Goal: Browse casually: Explore the website without a specific task or goal

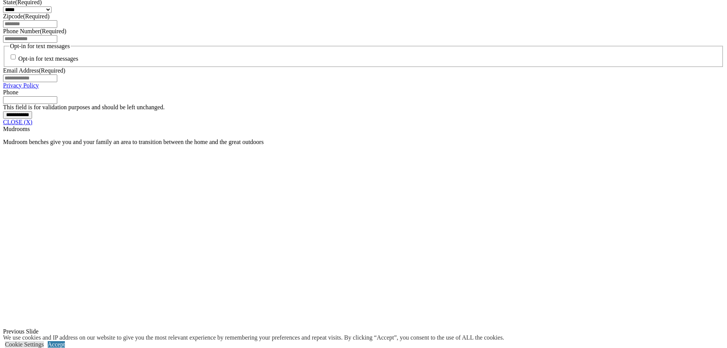
scroll to position [629, 0]
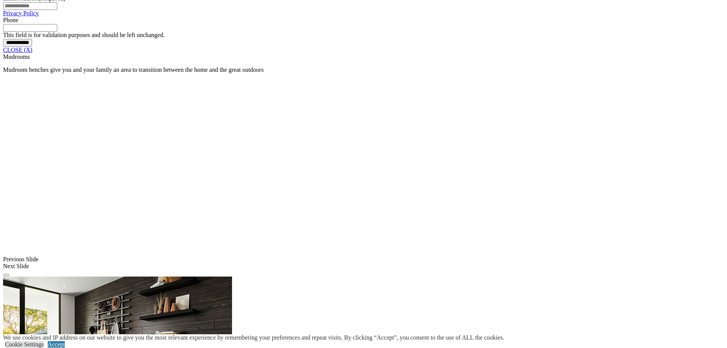
scroll to position [705, 0]
